Goal: Task Accomplishment & Management: Use online tool/utility

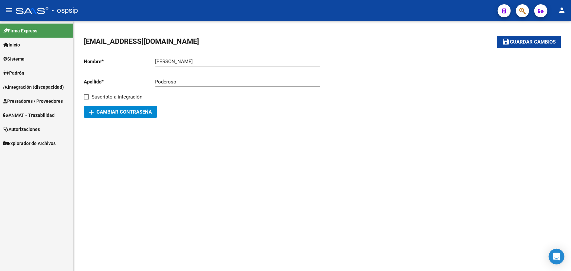
click at [26, 100] on span "Prestadores / Proveedores" at bounding box center [33, 101] width 60 height 7
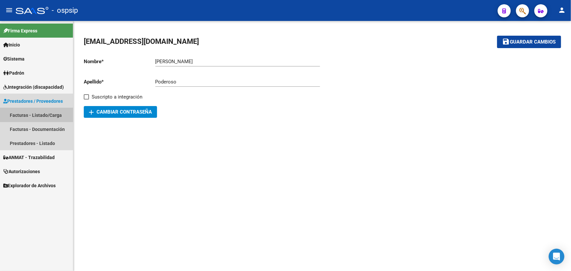
click at [35, 115] on link "Facturas - Listado/Carga" at bounding box center [36, 115] width 73 height 14
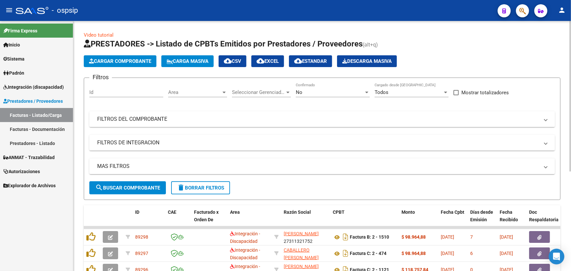
click at [199, 111] on mat-expansion-panel-header "FILTROS DEL COMPROBANTE" at bounding box center [322, 119] width 466 height 16
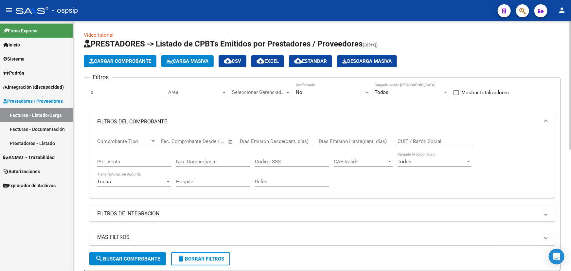
click at [403, 136] on div "CUIT / Razón Social" at bounding box center [435, 139] width 74 height 14
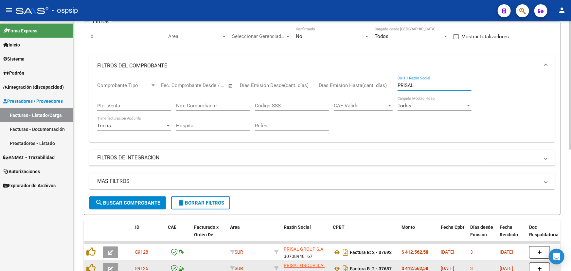
scroll to position [236, 0]
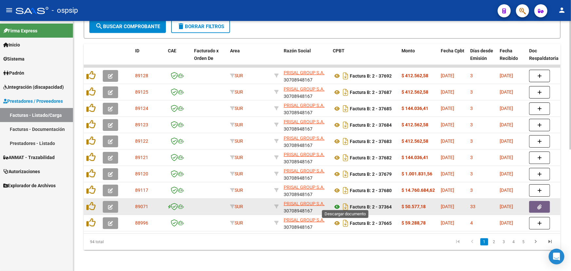
type input "PRISAL"
click at [337, 203] on icon at bounding box center [337, 207] width 9 height 8
click at [542, 205] on icon "button" at bounding box center [540, 207] width 4 height 5
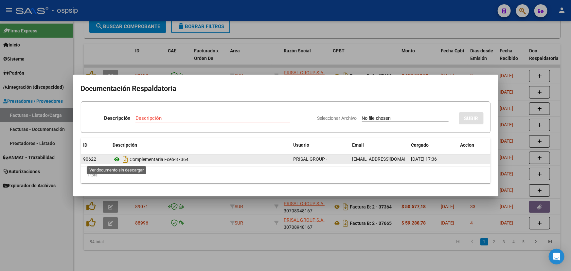
click at [114, 161] on icon at bounding box center [117, 160] width 9 height 8
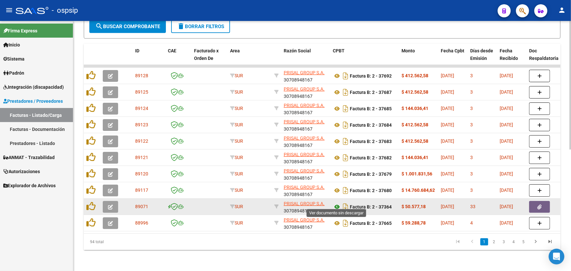
click at [337, 203] on icon at bounding box center [337, 207] width 9 height 8
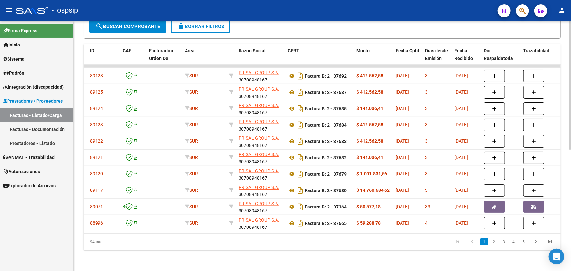
scroll to position [0, 0]
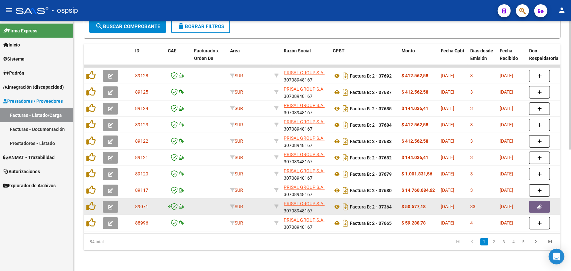
click at [109, 205] on icon "button" at bounding box center [110, 207] width 5 height 5
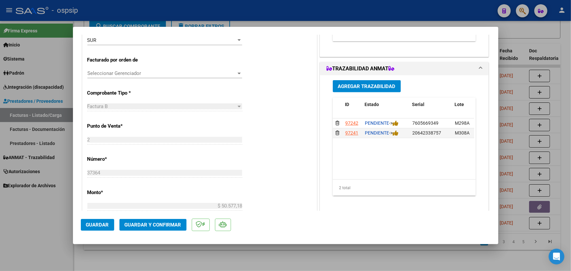
type input "$ 0,00"
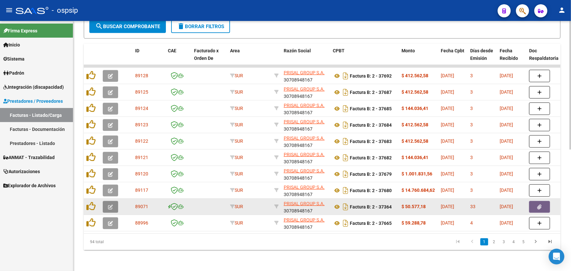
click at [113, 201] on button "button" at bounding box center [110, 207] width 15 height 12
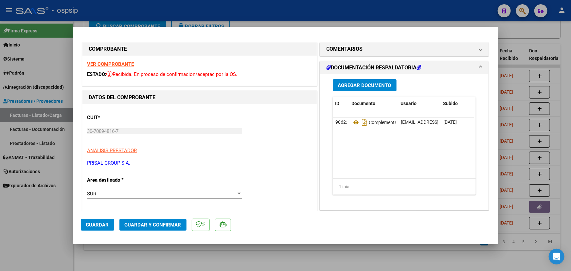
scroll to position [0, 0]
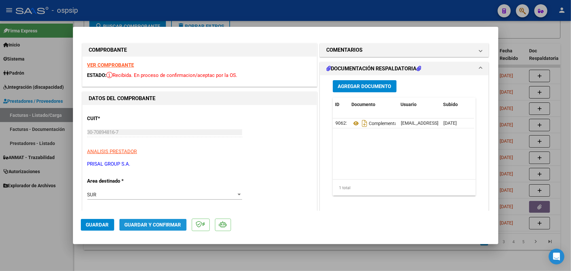
click at [167, 224] on span "Guardar y Confirmar" at bounding box center [153, 225] width 57 height 6
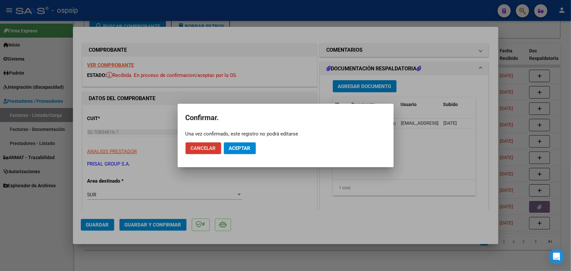
click at [240, 147] on span "Aceptar" at bounding box center [240, 148] width 22 height 6
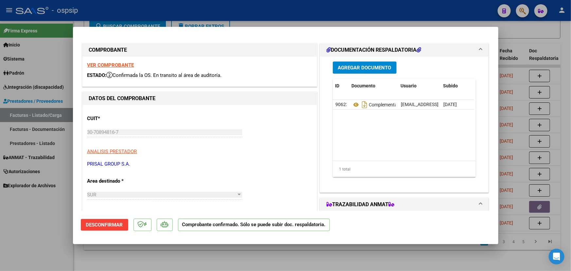
type input "$ 0,00"
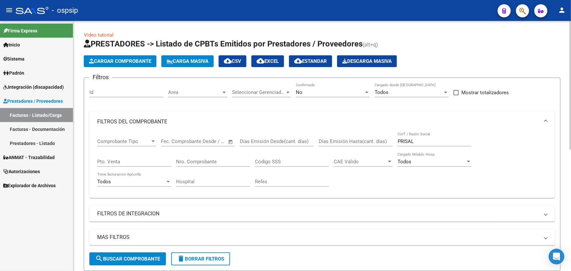
scroll to position [89, 0]
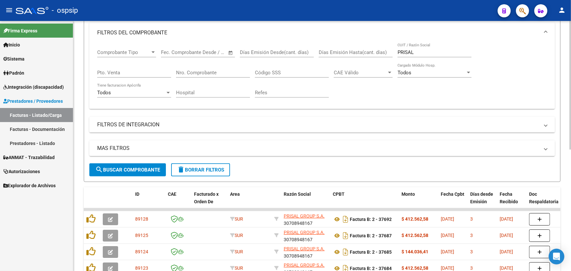
click at [207, 68] on div "Nro. Comprobante" at bounding box center [213, 71] width 74 height 14
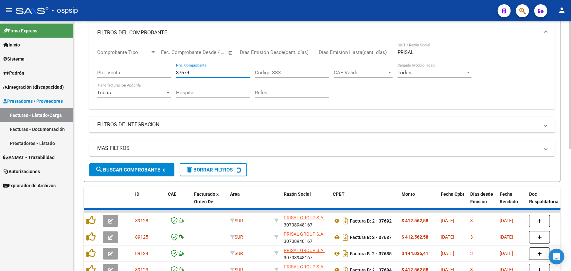
scroll to position [88, 0]
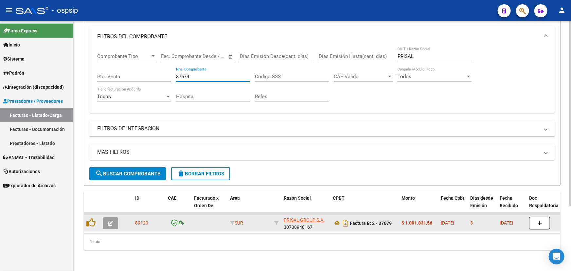
click at [144, 220] on span "89120" at bounding box center [141, 222] width 13 height 5
copy span "89120"
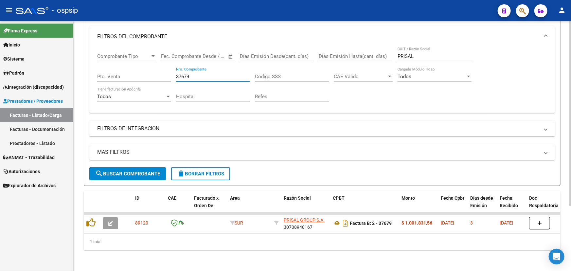
click at [183, 74] on input "37679" at bounding box center [213, 77] width 74 height 6
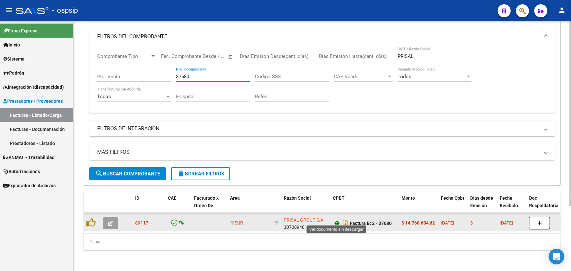
click at [337, 219] on icon at bounding box center [337, 223] width 9 height 8
click at [142, 220] on span "89117" at bounding box center [141, 222] width 13 height 5
copy span "89117"
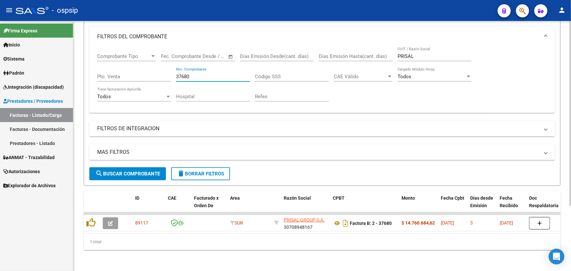
click at [191, 74] on input "37680" at bounding box center [213, 77] width 74 height 6
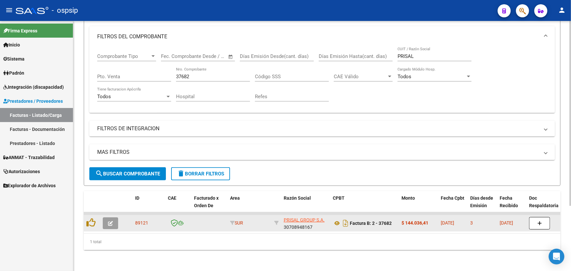
click at [139, 220] on span "89121" at bounding box center [141, 222] width 13 height 5
copy span "89121"
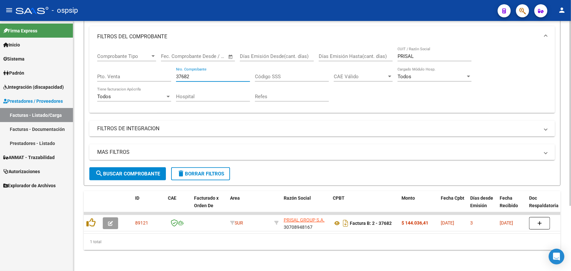
click at [190, 75] on input "37682" at bounding box center [213, 77] width 74 height 6
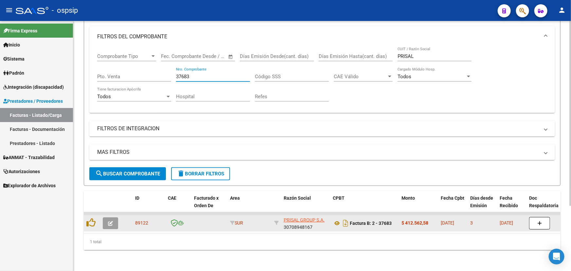
click at [134, 218] on datatable-body-cell "89122" at bounding box center [149, 223] width 33 height 16
click at [137, 220] on span "89122" at bounding box center [141, 222] width 13 height 5
copy span "89122"
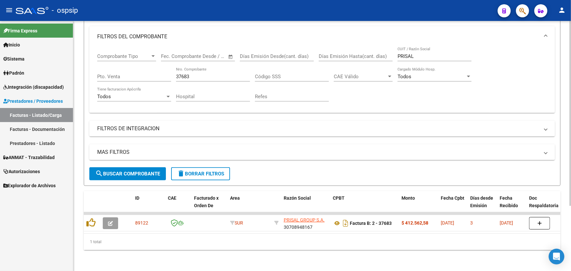
click at [200, 75] on div "37683 Nro. Comprobante" at bounding box center [213, 74] width 74 height 14
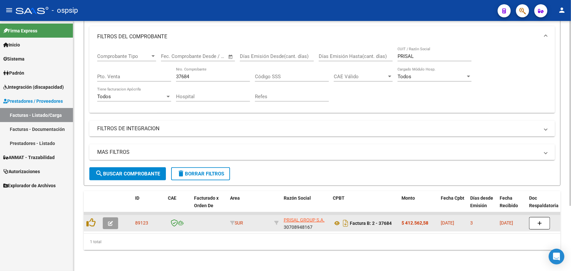
click at [140, 220] on span "89123" at bounding box center [141, 222] width 13 height 5
copy span "89123"
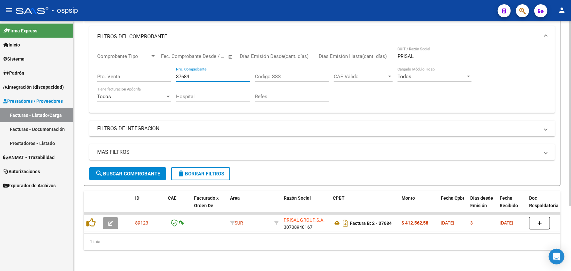
click at [200, 74] on input "37684" at bounding box center [213, 77] width 74 height 6
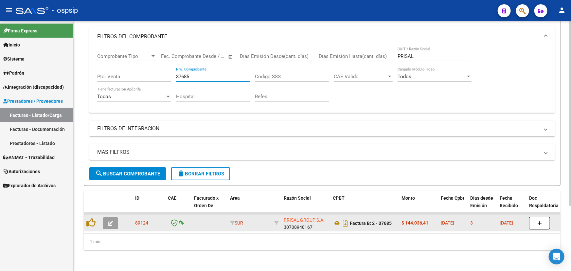
click at [143, 220] on span "89124" at bounding box center [141, 222] width 13 height 5
copy span "89124"
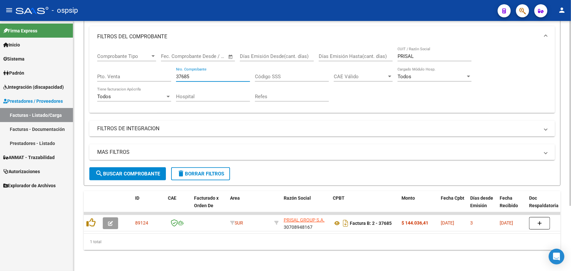
click at [199, 74] on input "37685" at bounding box center [213, 77] width 74 height 6
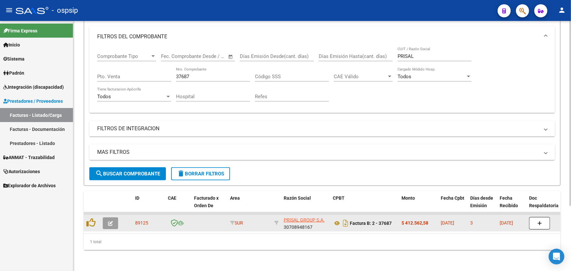
click at [140, 220] on span "89125" at bounding box center [141, 222] width 13 height 5
copy span "89125"
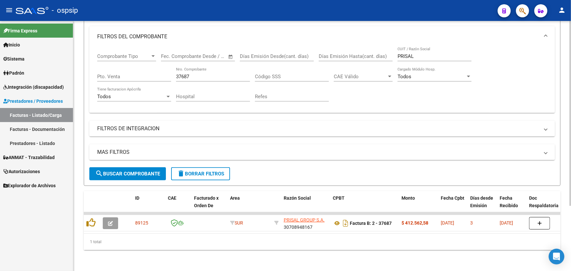
click at [195, 74] on input "37687" at bounding box center [213, 77] width 74 height 6
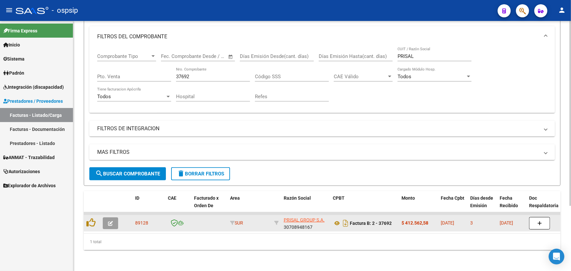
click at [145, 220] on span "89128" at bounding box center [141, 222] width 13 height 5
copy span "89128"
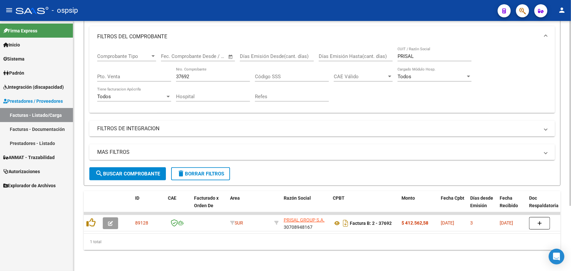
click at [184, 74] on input "37692" at bounding box center [213, 77] width 74 height 6
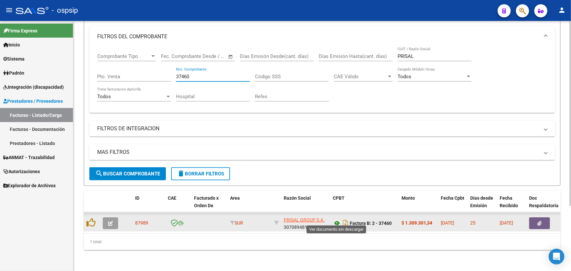
type input "37460"
click at [338, 219] on icon at bounding box center [337, 223] width 9 height 8
click at [543, 217] on button "button" at bounding box center [539, 223] width 21 height 12
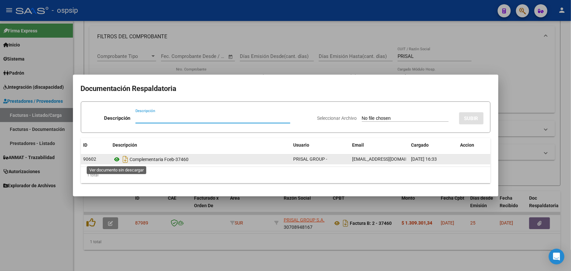
click at [118, 158] on icon at bounding box center [117, 160] width 9 height 8
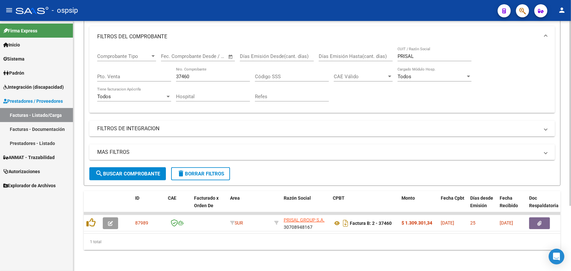
click at [181, 67] on div "37460 Nro. Comprobante" at bounding box center [213, 74] width 74 height 14
click at [185, 74] on input "37460" at bounding box center [213, 77] width 74 height 6
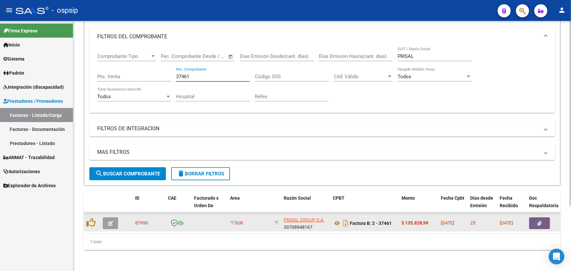
click at [537, 217] on button "button" at bounding box center [539, 223] width 21 height 12
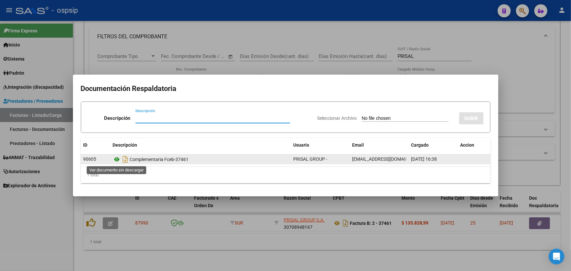
click at [117, 158] on icon at bounding box center [117, 160] width 9 height 8
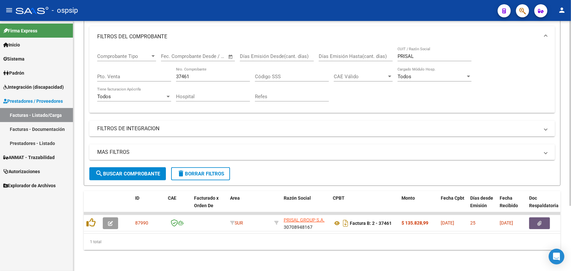
click at [191, 74] on input "37461" at bounding box center [213, 77] width 74 height 6
click at [180, 74] on input "37461" at bounding box center [213, 77] width 74 height 6
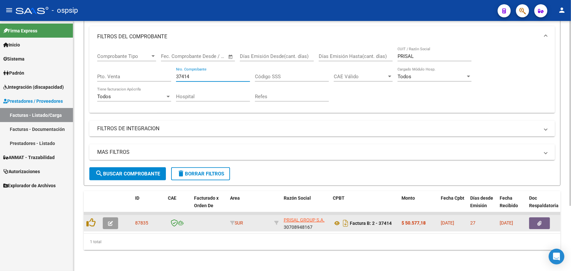
click at [544, 217] on button "button" at bounding box center [539, 223] width 21 height 12
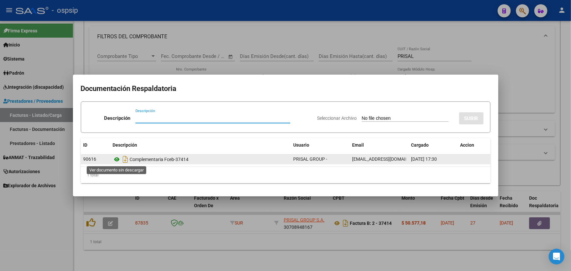
click at [118, 157] on icon at bounding box center [117, 160] width 9 height 8
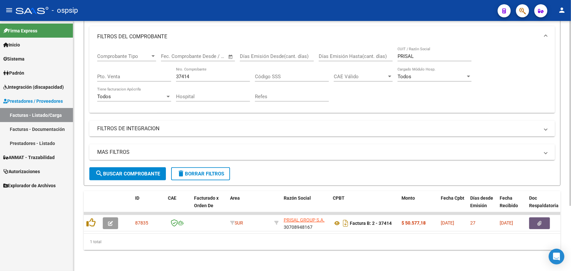
click at [183, 74] on input "37414" at bounding box center [213, 77] width 74 height 6
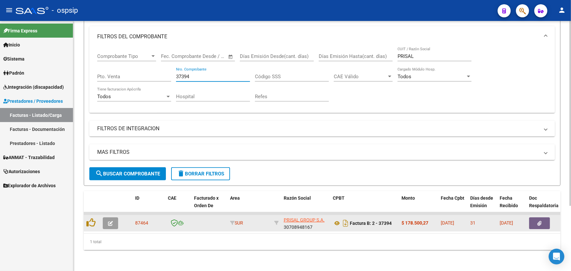
click at [538, 220] on span "button" at bounding box center [540, 223] width 4 height 6
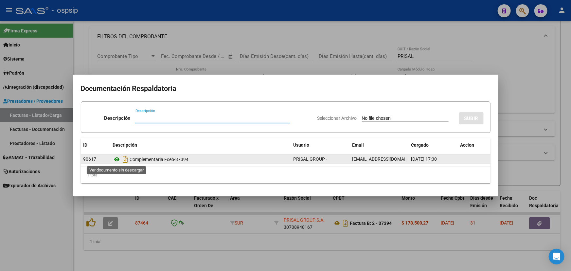
click at [116, 159] on icon at bounding box center [117, 160] width 9 height 8
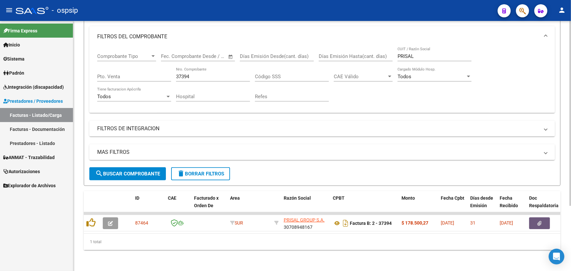
click at [193, 74] on input "37394" at bounding box center [213, 77] width 74 height 6
click at [184, 74] on input "37394" at bounding box center [213, 77] width 74 height 6
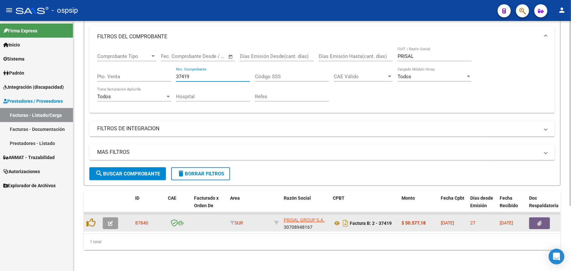
click at [542, 221] on icon "button" at bounding box center [540, 223] width 4 height 5
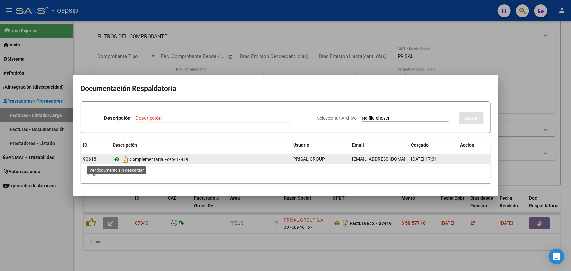
click at [116, 158] on icon at bounding box center [117, 160] width 9 height 8
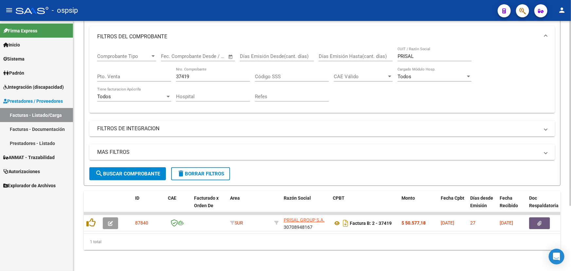
click at [183, 74] on input "37419" at bounding box center [213, 77] width 74 height 6
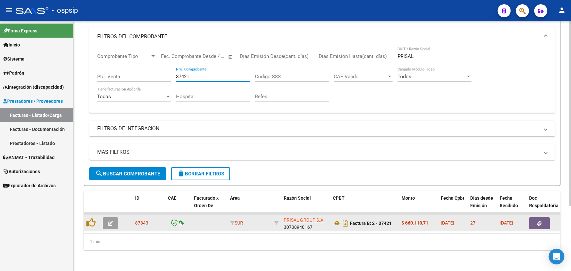
click at [535, 221] on button "button" at bounding box center [539, 223] width 21 height 12
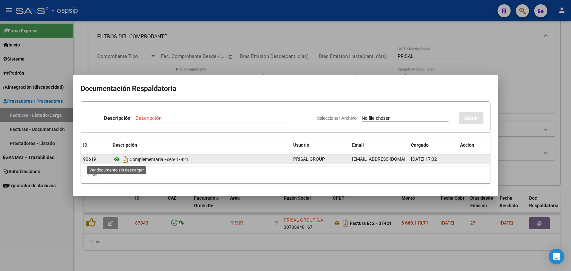
click at [115, 159] on icon at bounding box center [117, 160] width 9 height 8
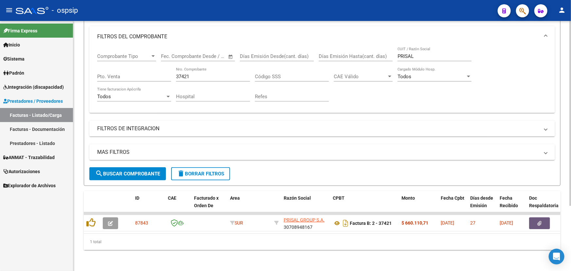
click at [185, 74] on input "37421" at bounding box center [213, 77] width 74 height 6
click at [186, 74] on input "37421" at bounding box center [213, 77] width 74 height 6
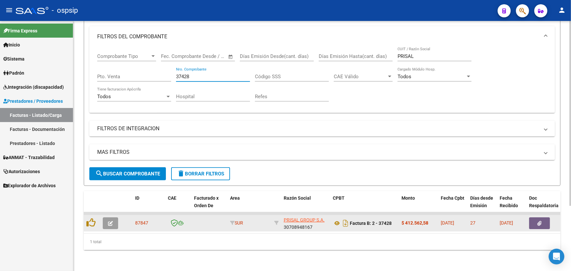
click at [542, 217] on button "button" at bounding box center [539, 223] width 21 height 12
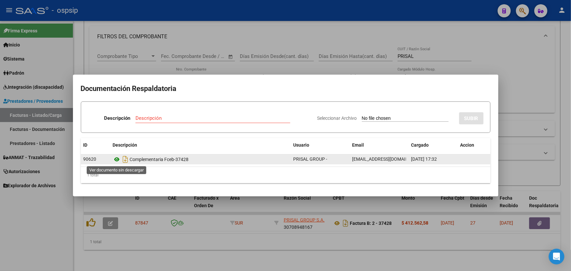
click at [116, 159] on icon at bounding box center [117, 160] width 9 height 8
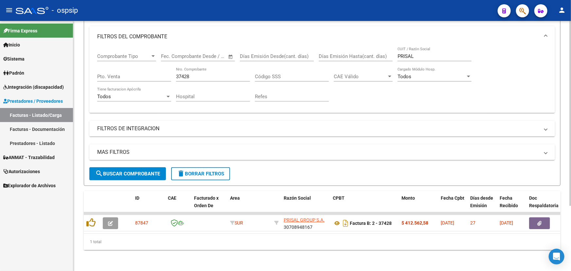
click at [185, 68] on div "37428 Nro. Comprobante" at bounding box center [213, 74] width 74 height 14
click at [185, 74] on input "37428" at bounding box center [213, 77] width 74 height 6
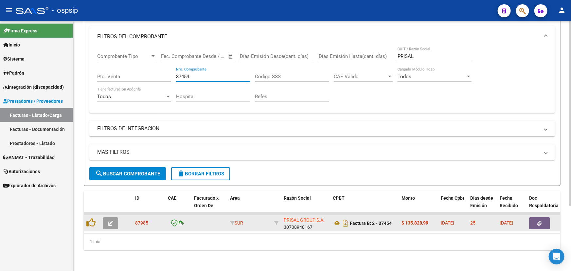
click at [541, 220] on span "button" at bounding box center [540, 223] width 4 height 6
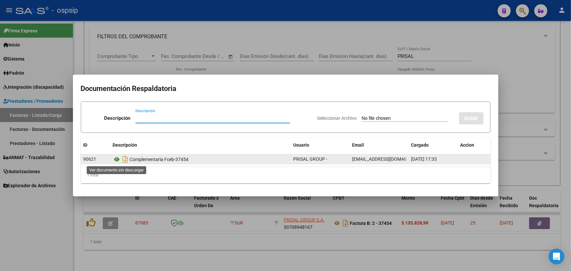
click at [117, 157] on icon at bounding box center [117, 160] width 9 height 8
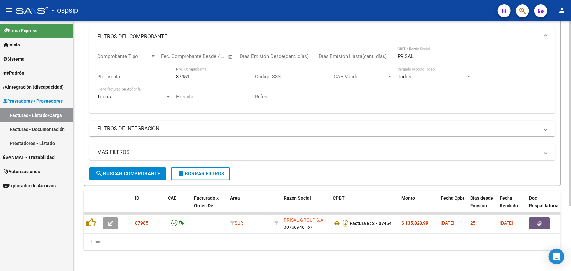
click at [184, 75] on div "37454 Nro. Comprobante" at bounding box center [213, 74] width 74 height 14
click at [183, 74] on input "37454" at bounding box center [213, 77] width 74 height 6
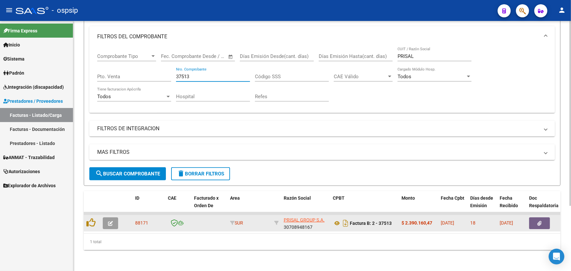
click at [544, 219] on button "button" at bounding box center [539, 223] width 21 height 12
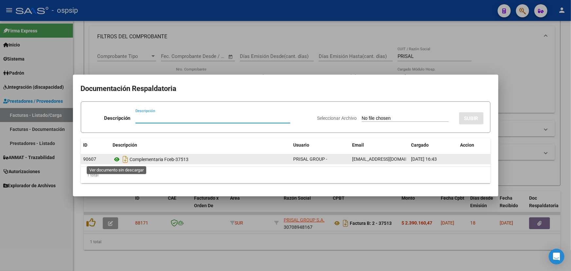
click at [117, 158] on icon at bounding box center [117, 160] width 9 height 8
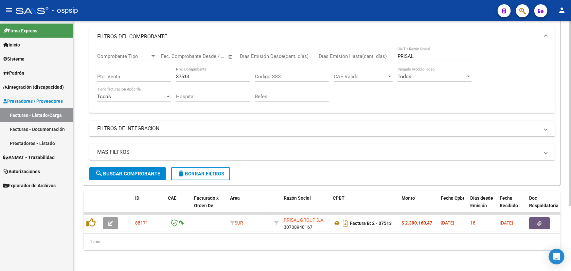
click at [178, 74] on input "37513" at bounding box center [213, 77] width 74 height 6
click at [180, 74] on input "37513" at bounding box center [213, 77] width 74 height 6
click at [181, 74] on input "37513" at bounding box center [213, 77] width 74 height 6
click at [186, 74] on input "37513" at bounding box center [213, 77] width 74 height 6
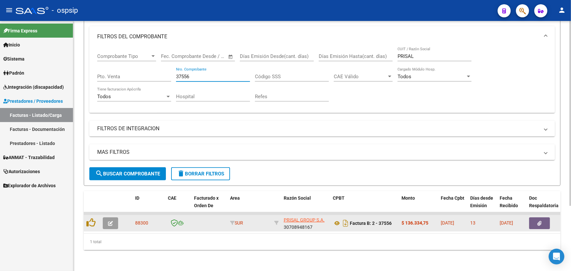
click at [543, 219] on button "button" at bounding box center [539, 223] width 21 height 12
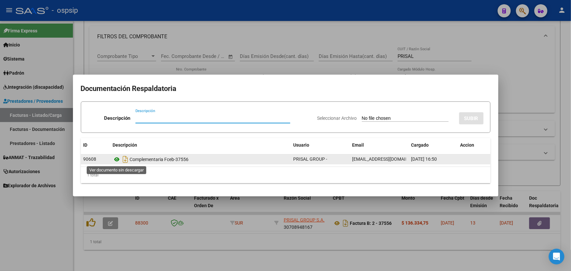
click at [117, 160] on icon at bounding box center [117, 160] width 9 height 8
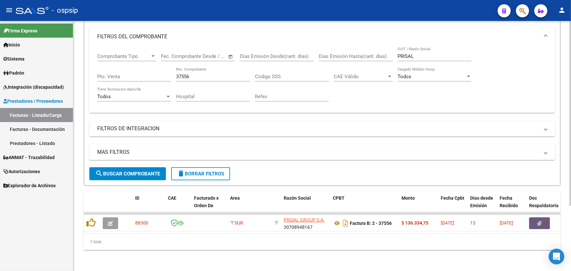
click at [179, 74] on input "37556" at bounding box center [213, 77] width 74 height 6
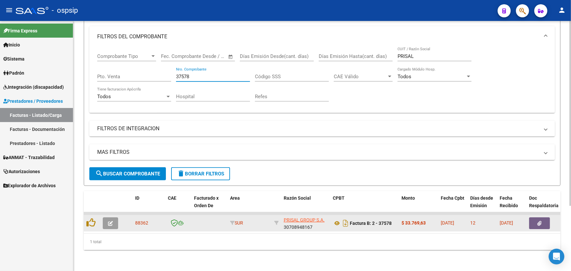
click at [544, 217] on button "button" at bounding box center [539, 223] width 21 height 12
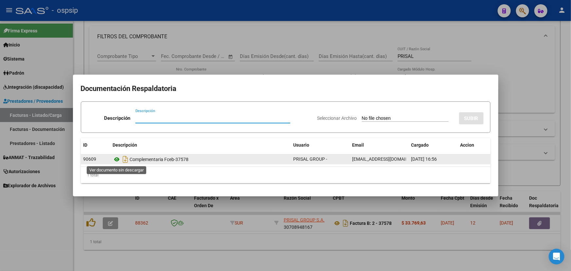
click at [118, 159] on icon at bounding box center [117, 160] width 9 height 8
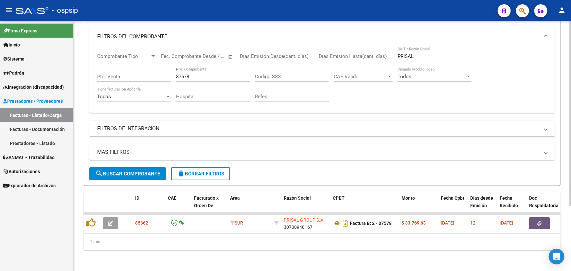
click at [186, 74] on input "37578" at bounding box center [213, 77] width 74 height 6
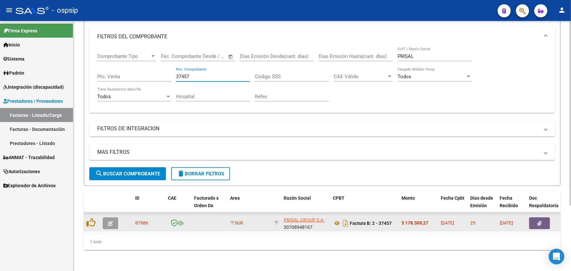
type input "37457"
click at [538, 221] on icon "button" at bounding box center [540, 223] width 4 height 5
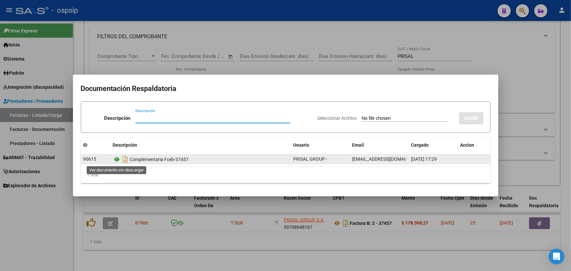
click at [117, 159] on icon at bounding box center [117, 160] width 9 height 8
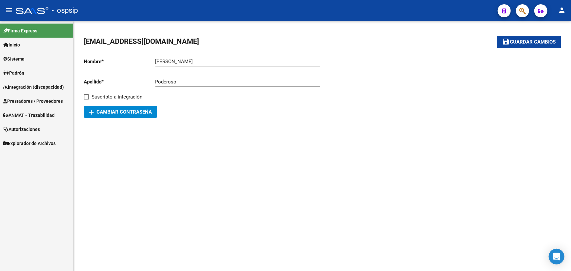
click at [27, 86] on span "Integración (discapacidad)" at bounding box center [33, 86] width 61 height 7
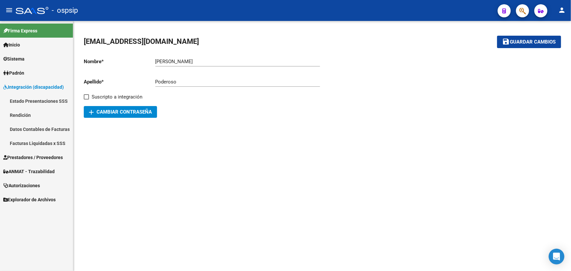
click at [34, 153] on link "Prestadores / Proveedores" at bounding box center [36, 157] width 73 height 14
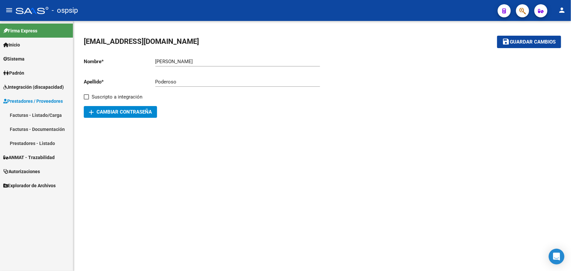
click at [35, 114] on link "Facturas - Listado/Carga" at bounding box center [36, 115] width 73 height 14
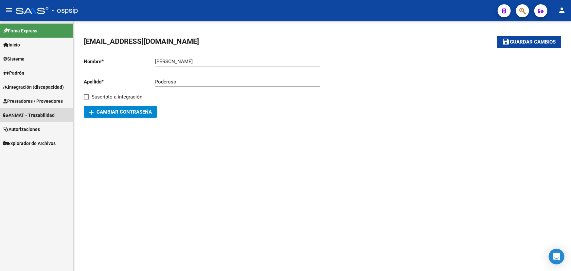
click at [27, 114] on span "ANMAT - Trazabilidad" at bounding box center [28, 115] width 51 height 7
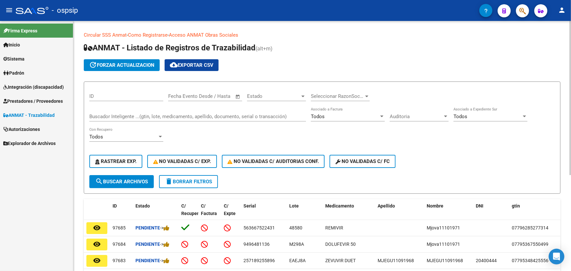
click at [144, 117] on input "Buscador Inteligente ...(gtin, lote, medicamento, apellido, documento, serial o…" at bounding box center [197, 117] width 217 height 6
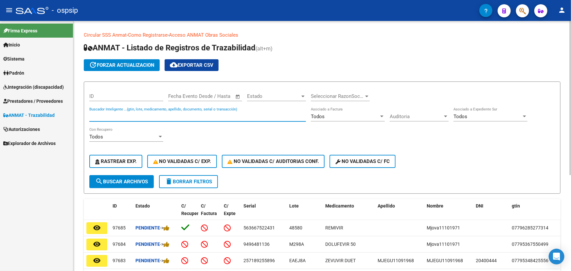
paste input "7605669349"
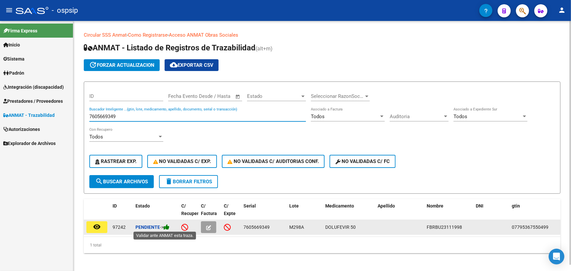
click at [169, 225] on icon at bounding box center [167, 227] width 6 height 6
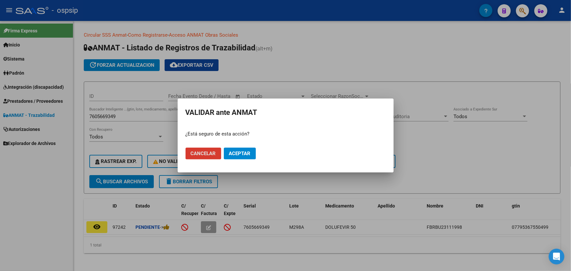
click at [239, 151] on span "Aceptar" at bounding box center [240, 154] width 22 height 6
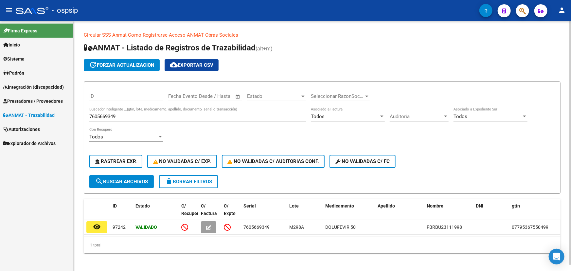
click at [104, 116] on input "7605669349" at bounding box center [197, 117] width 217 height 6
paste input "20642338757"
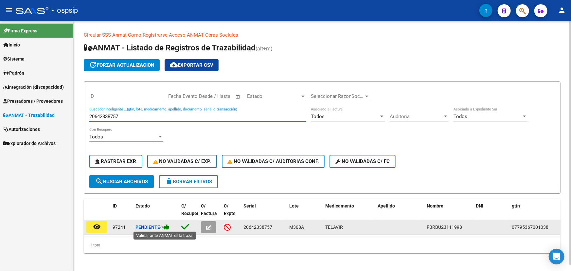
type input "20642338757"
click at [170, 226] on icon at bounding box center [167, 227] width 6 height 6
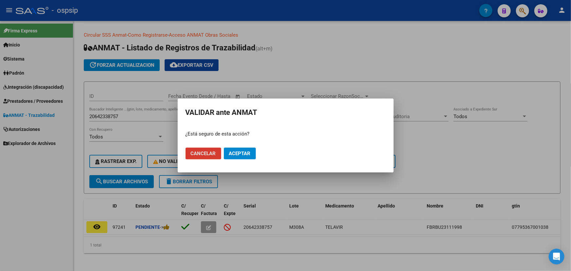
click at [252, 150] on button "Aceptar" at bounding box center [240, 154] width 32 height 12
